Goal: Obtain resource: Obtain resource

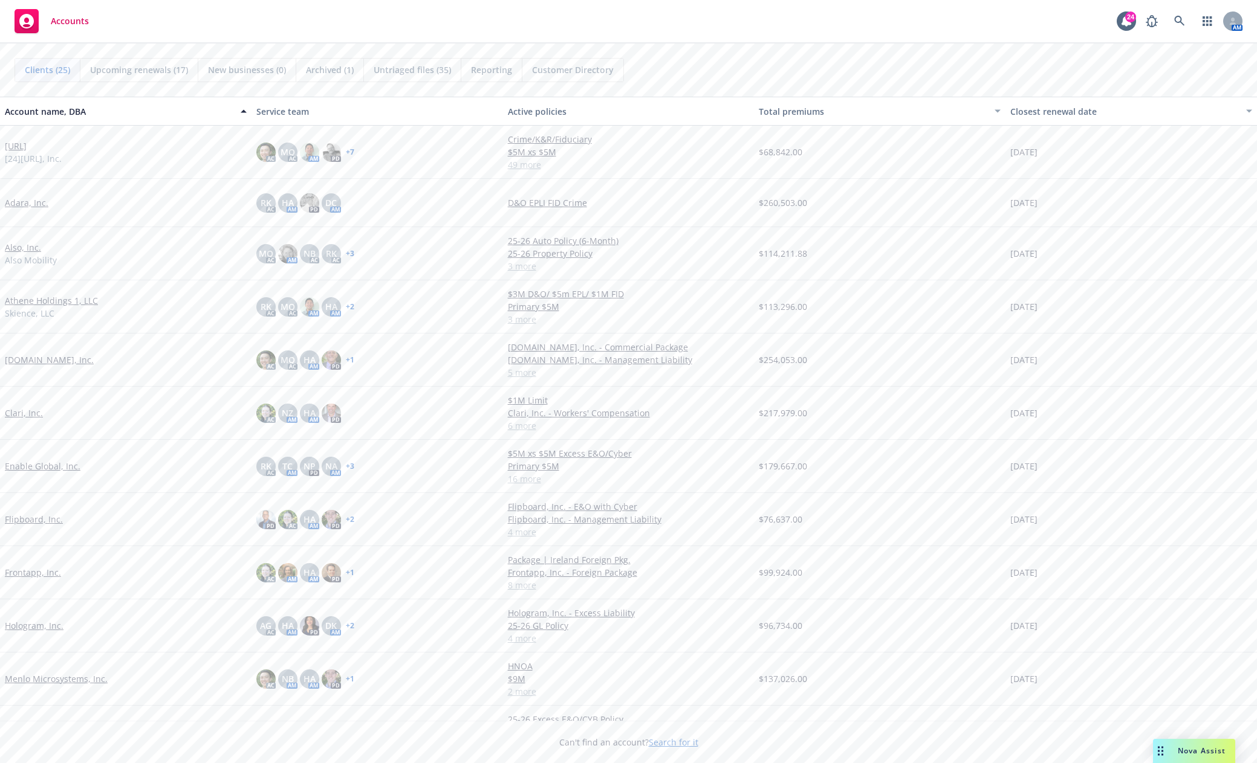
click at [15, 144] on link "247.ai" at bounding box center [16, 146] width 22 height 13
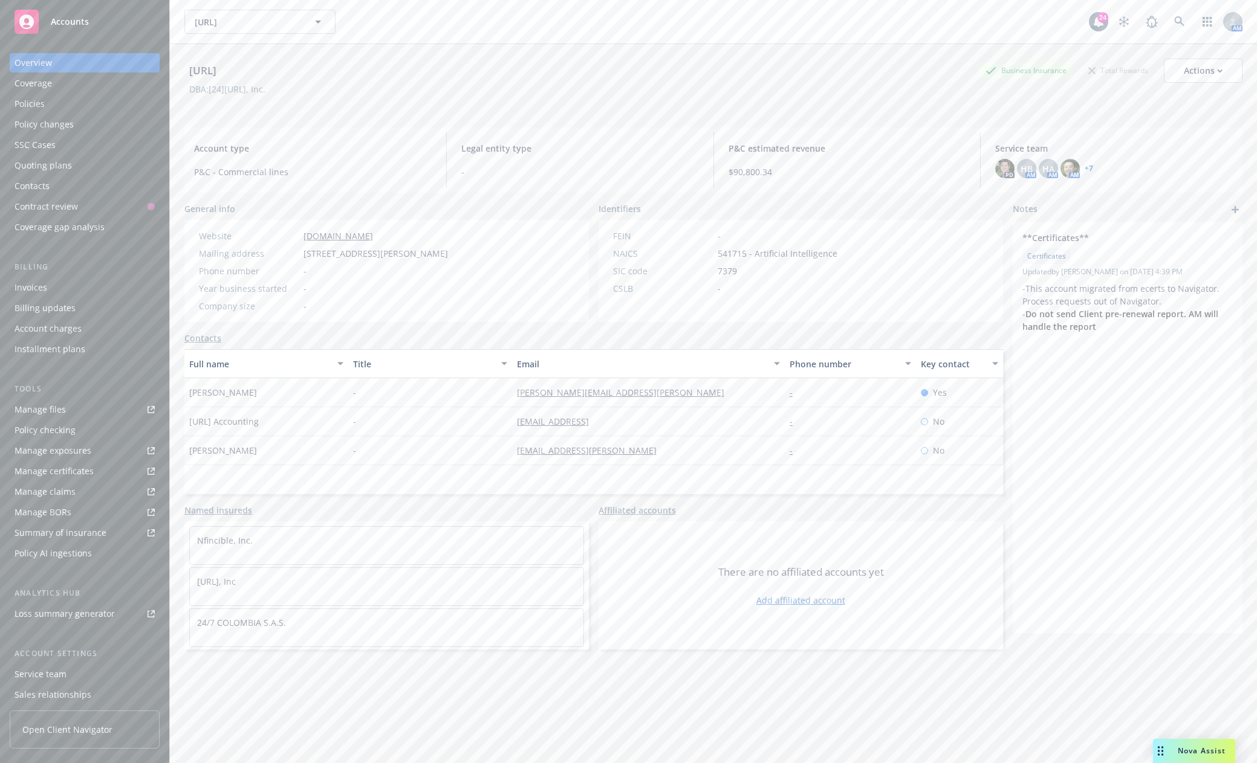
click at [75, 21] on span "Accounts" at bounding box center [70, 22] width 38 height 10
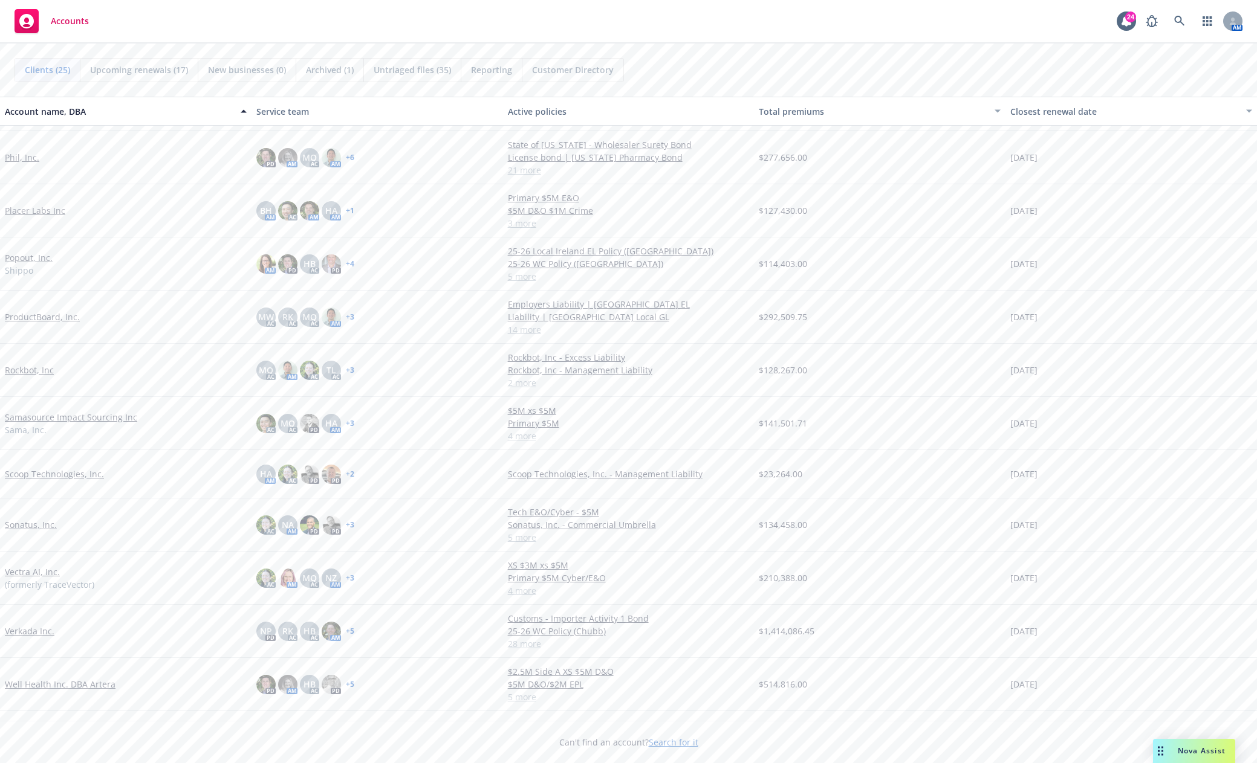
scroll to position [671, 0]
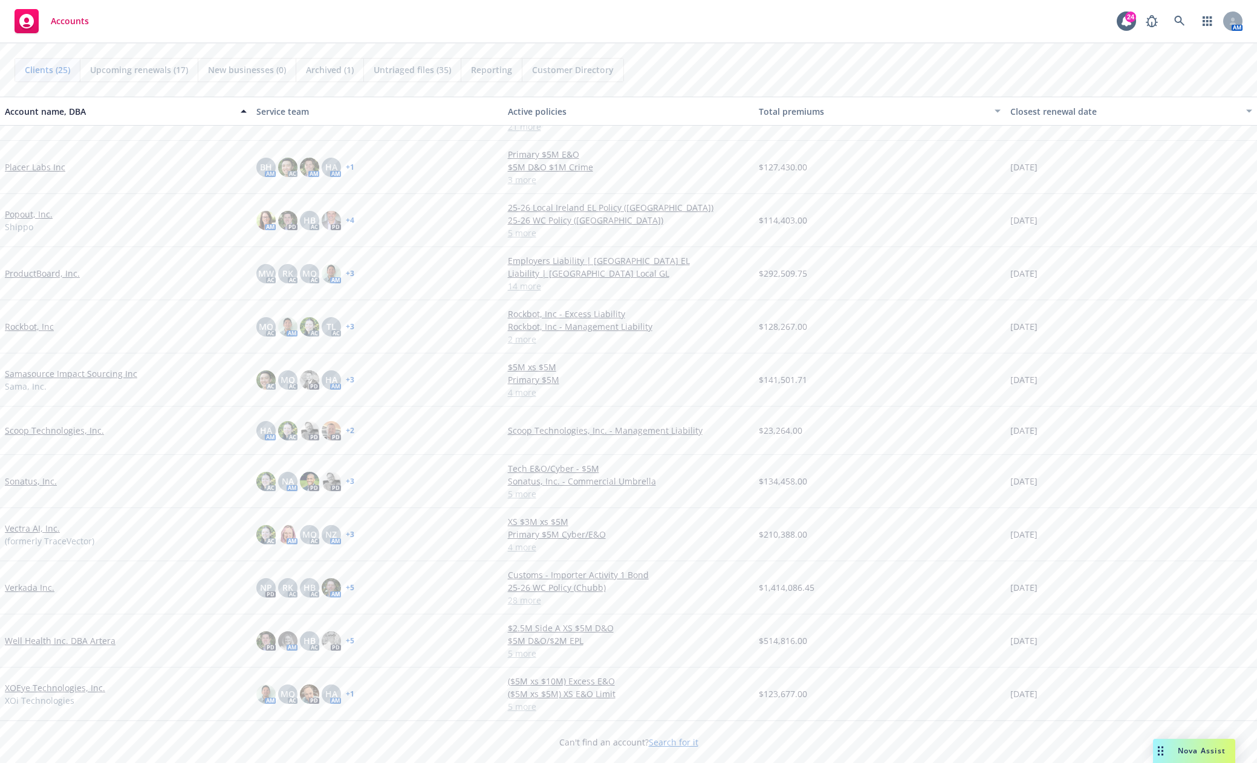
click at [41, 589] on link "Verkada Inc." at bounding box center [30, 587] width 50 height 13
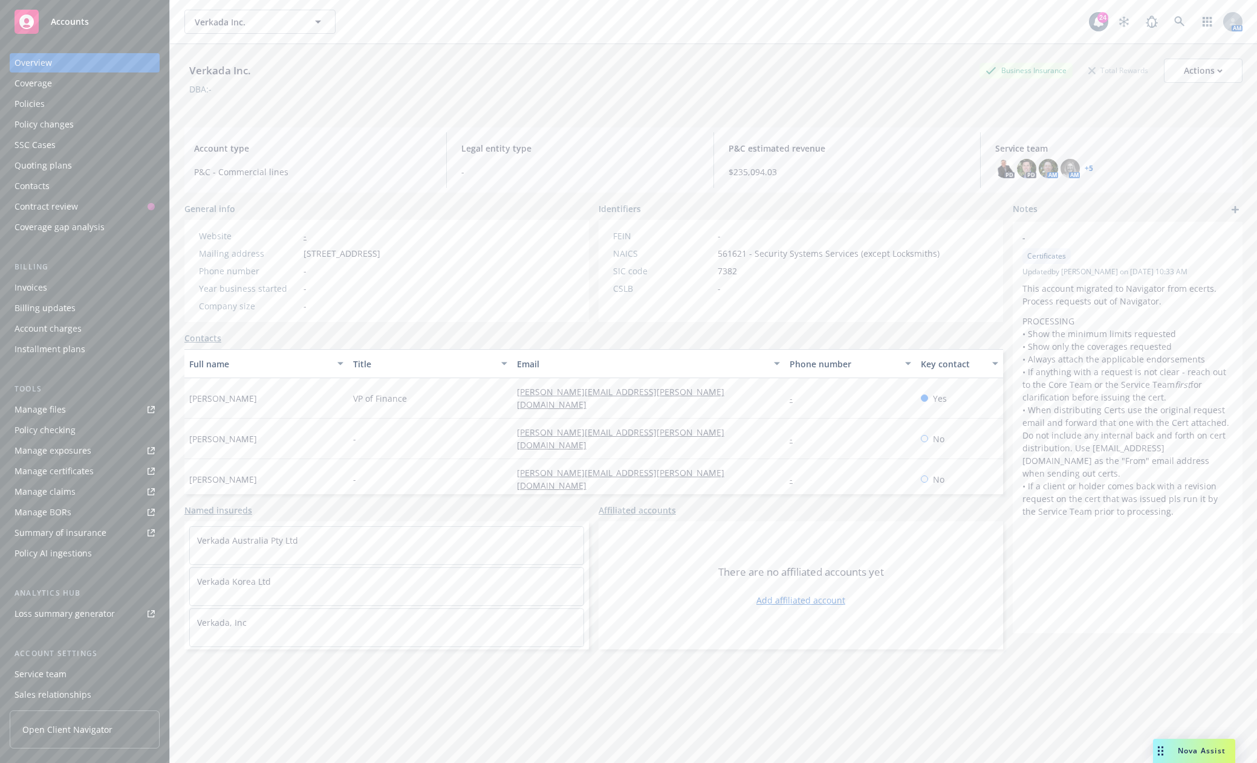
click at [63, 409] on div "Manage files" at bounding box center [40, 409] width 51 height 19
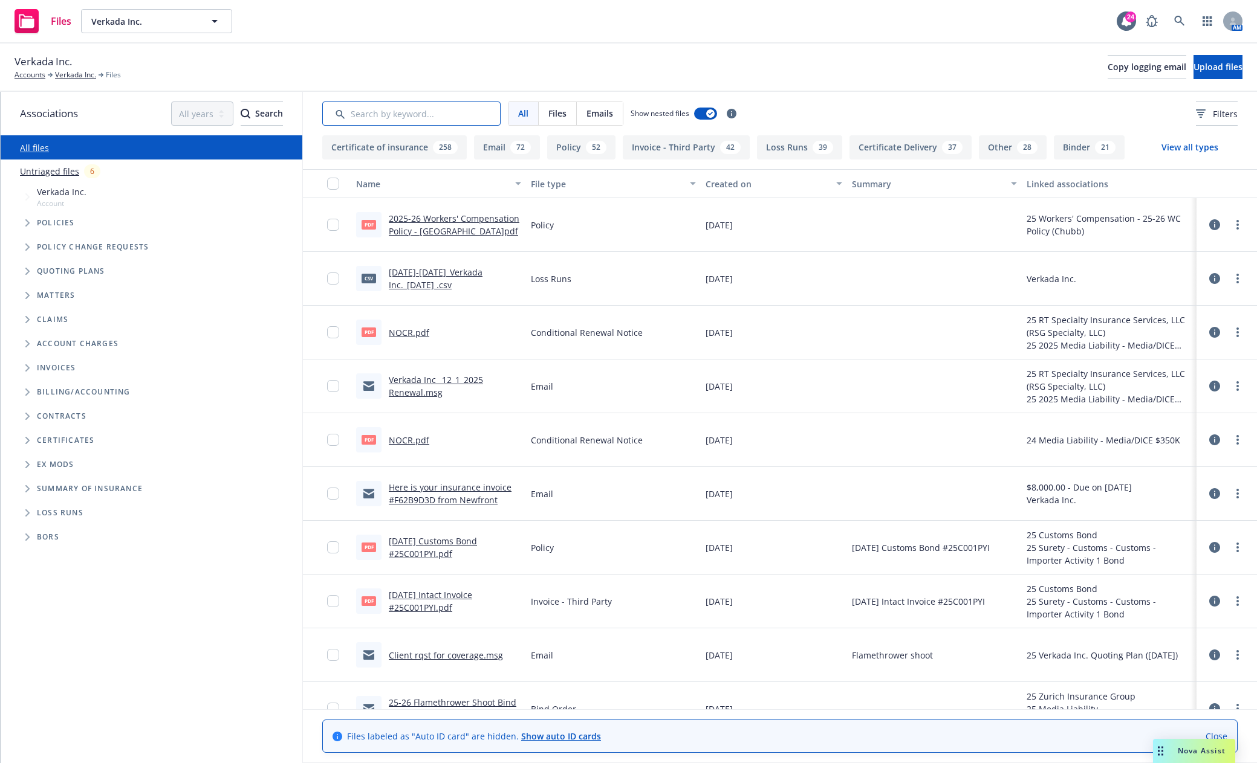
click at [380, 109] on input "Search by keyword..." at bounding box center [411, 114] width 178 height 24
type input "soi"
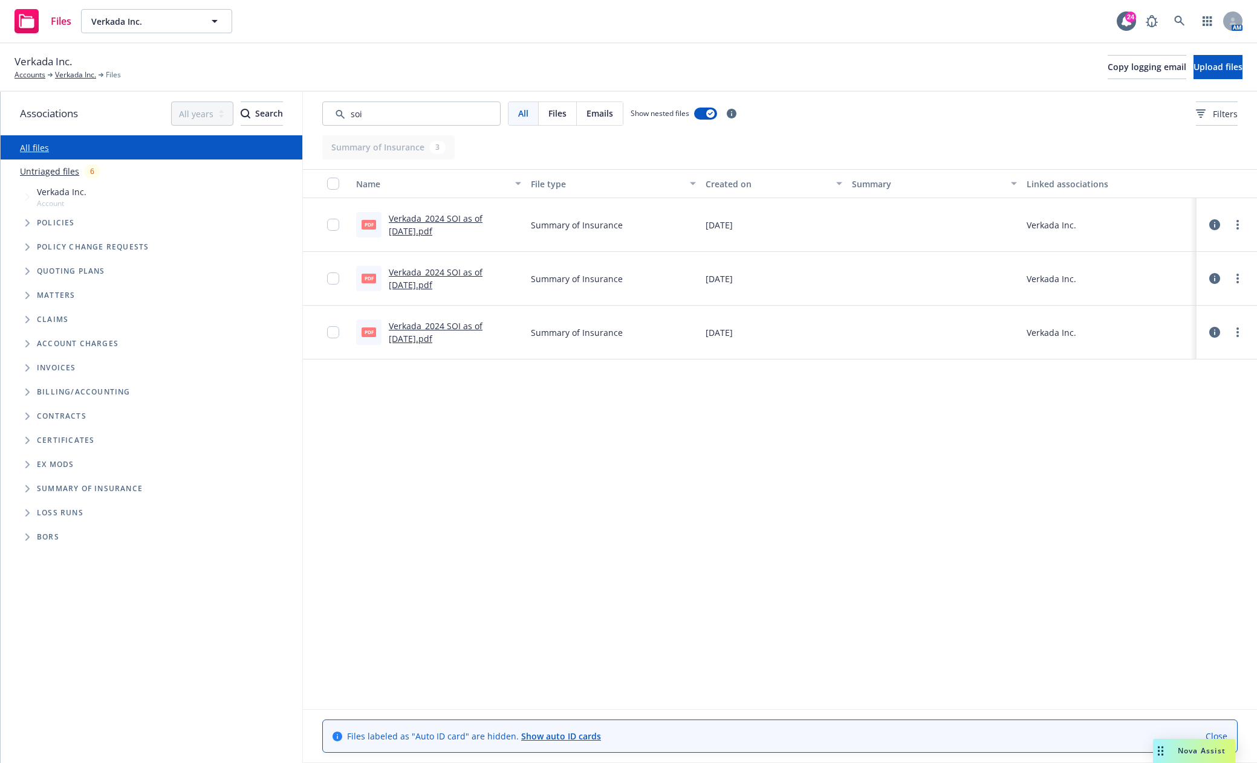
click at [439, 329] on link "Verkada_2024 SOI as of 7.17.2025.pdf" at bounding box center [436, 332] width 94 height 24
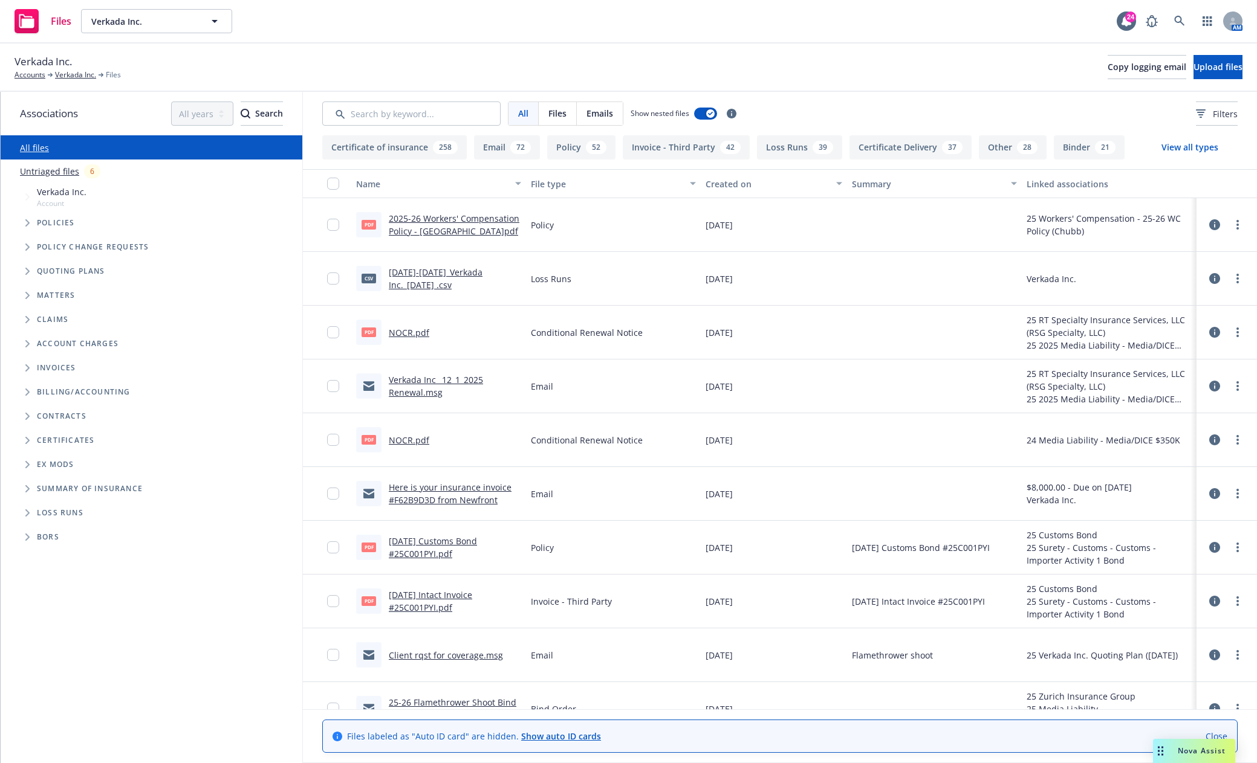
click at [51, 24] on span "Files" at bounding box center [61, 21] width 21 height 10
click at [25, 74] on link "Accounts" at bounding box center [30, 75] width 31 height 11
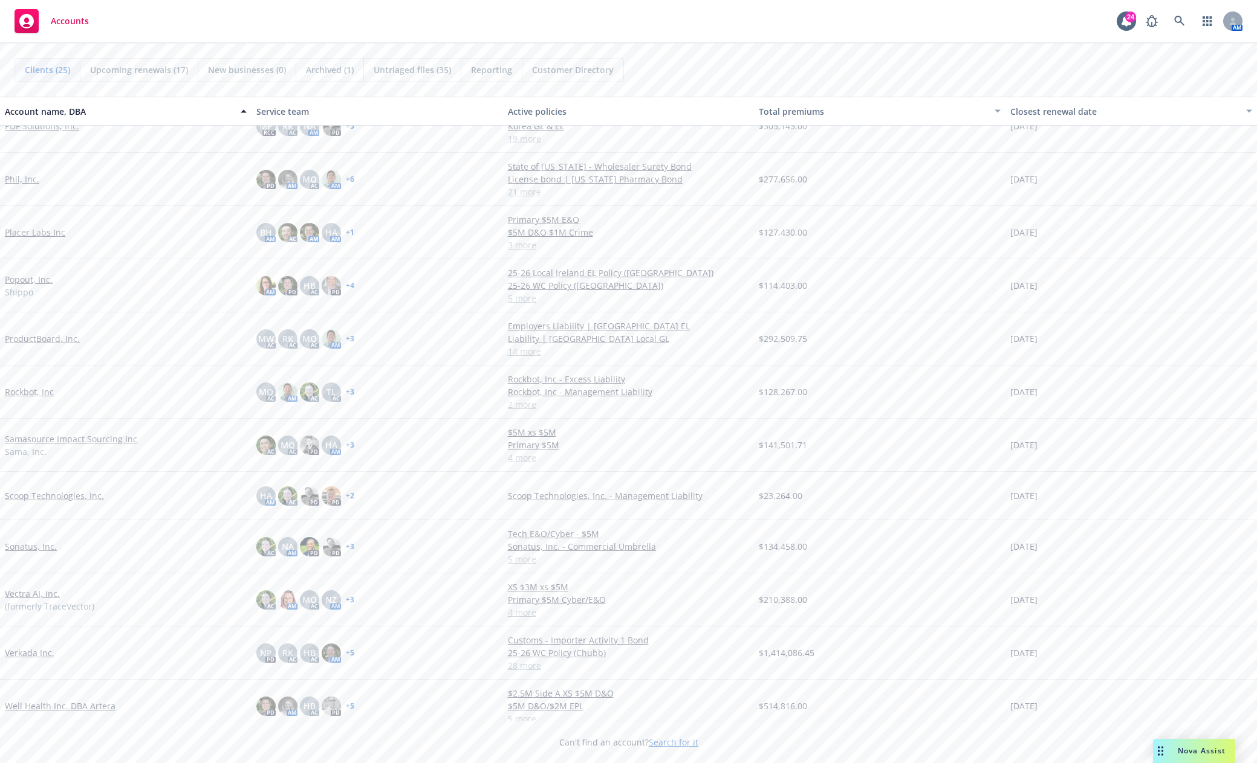
scroll to position [613, 0]
click at [72, 705] on link "Well Health Inc. DBA Artera" at bounding box center [60, 703] width 111 height 13
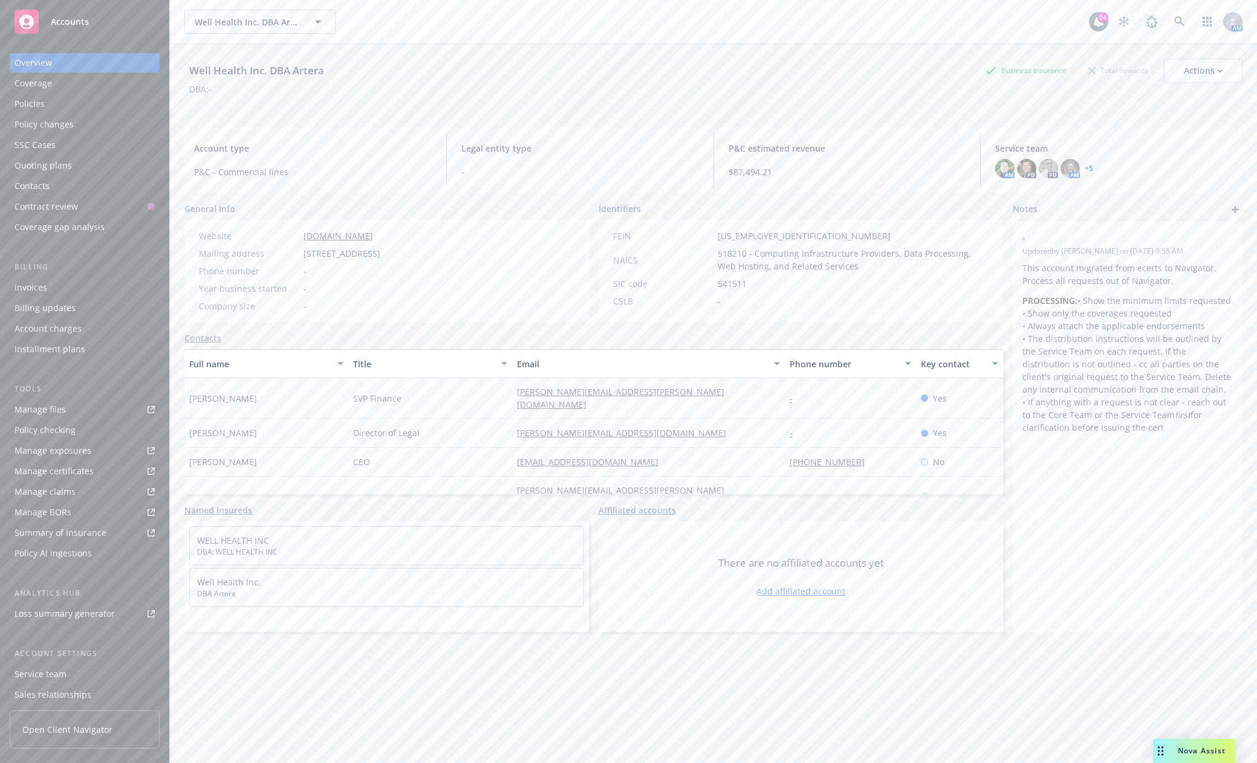
click at [33, 100] on div "Policies" at bounding box center [30, 103] width 30 height 19
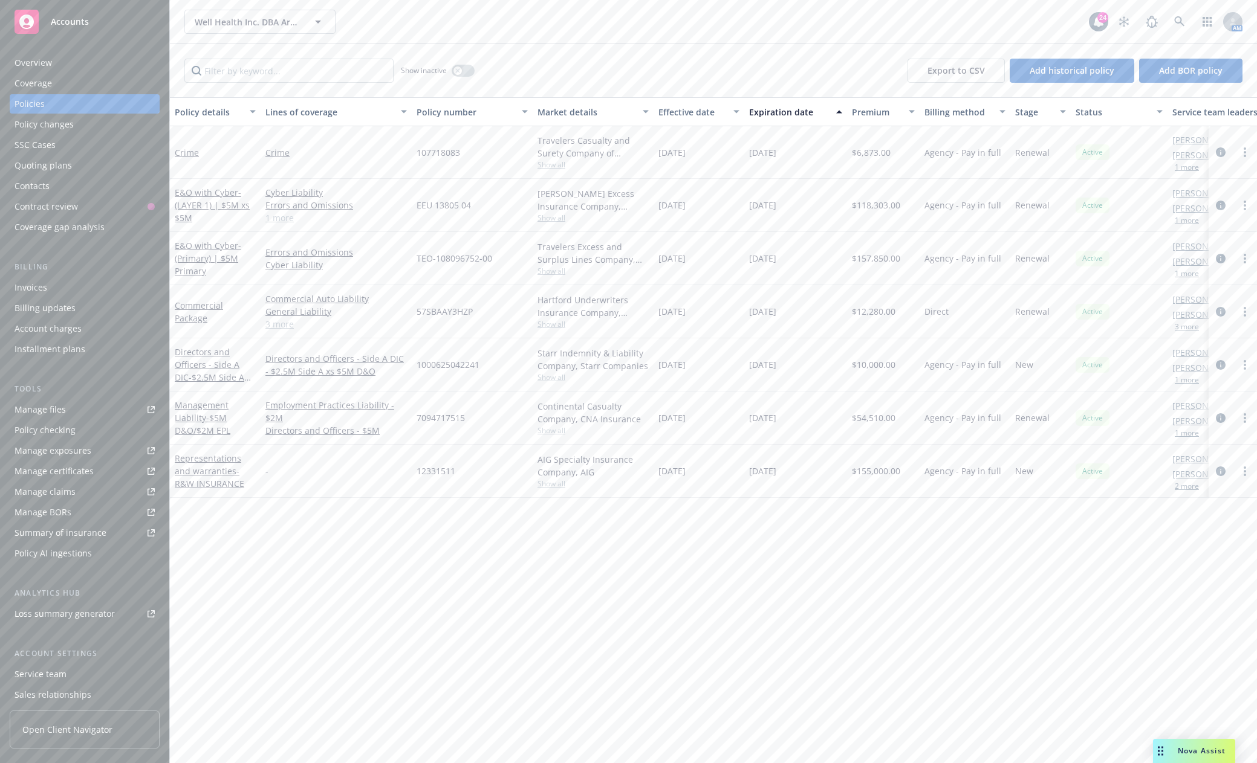
click at [78, 405] on link "Manage files" at bounding box center [85, 409] width 150 height 19
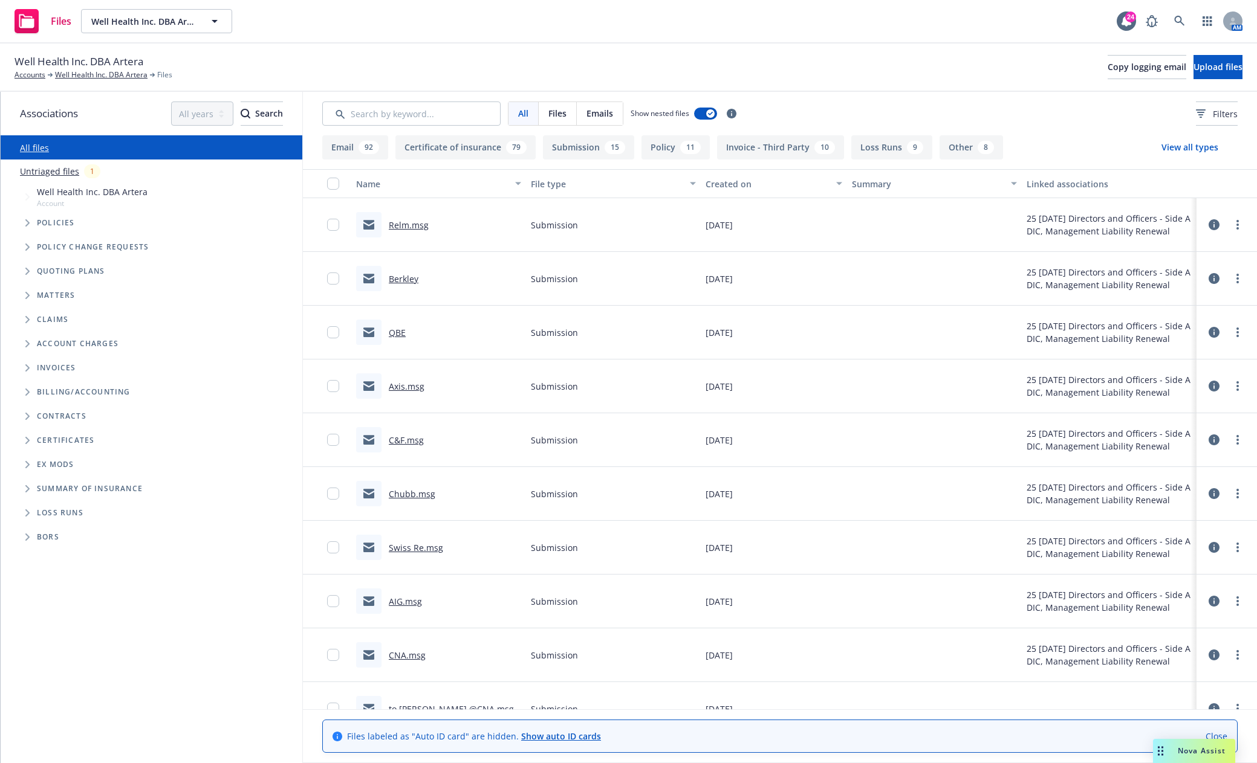
click at [26, 221] on icon "Tree Example" at bounding box center [27, 222] width 5 height 7
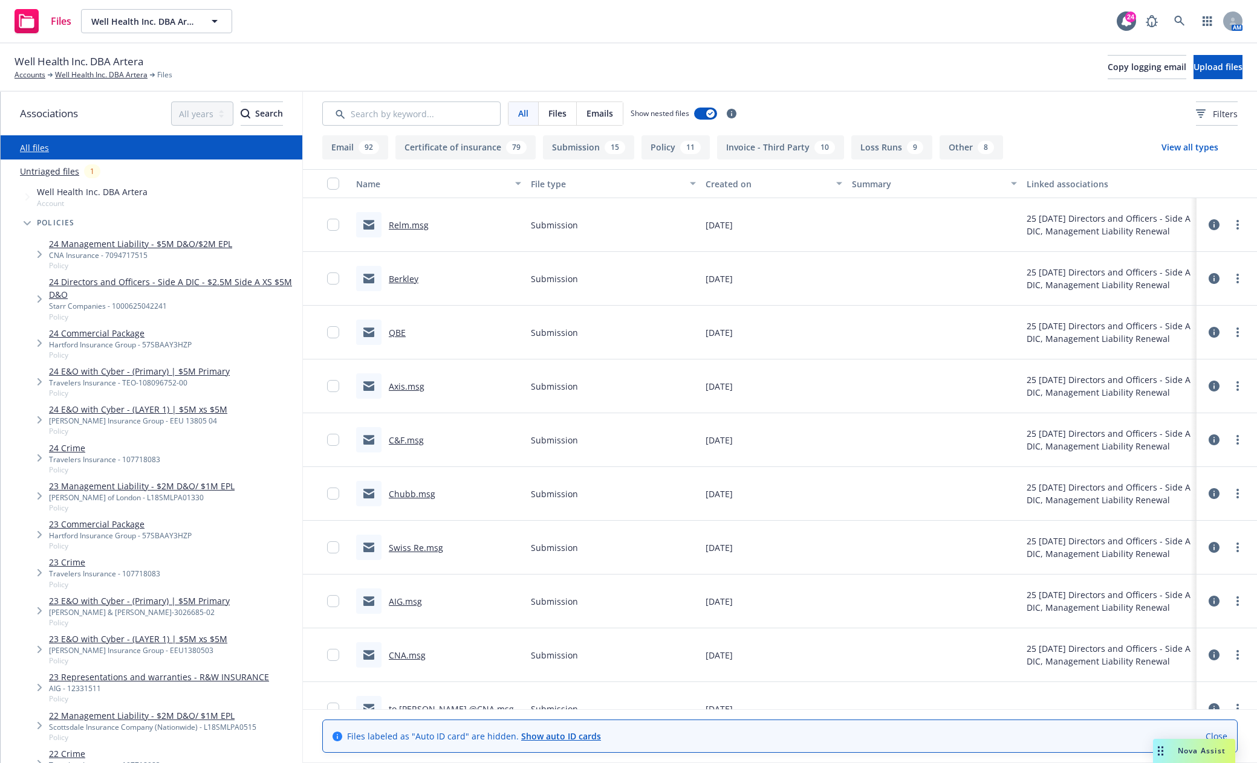
click at [71, 335] on link "24 Commercial Package" at bounding box center [120, 333] width 143 height 13
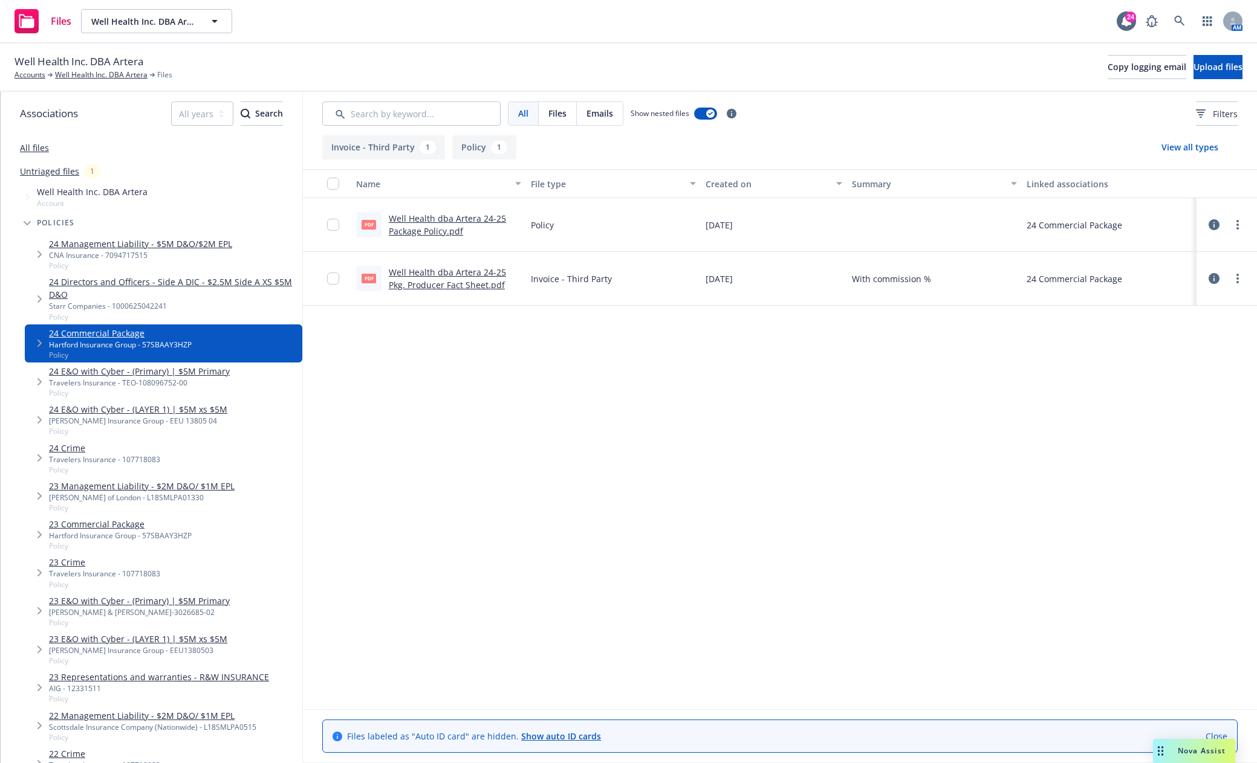
click at [419, 215] on link "Well Health dba Artera 24-25 Package Policy.pdf" at bounding box center [447, 225] width 117 height 24
